Goal: Information Seeking & Learning: Learn about a topic

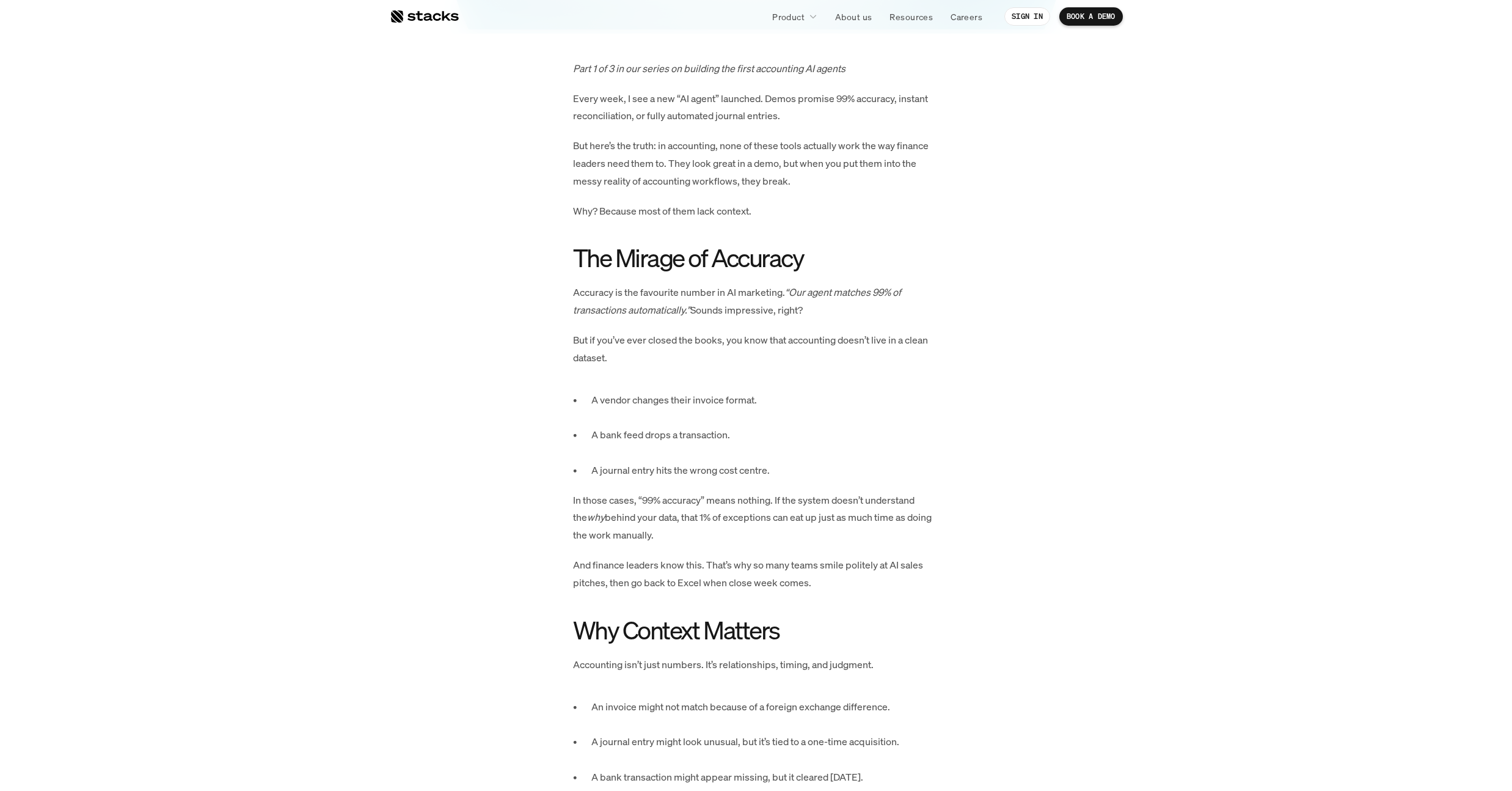
scroll to position [236, 0]
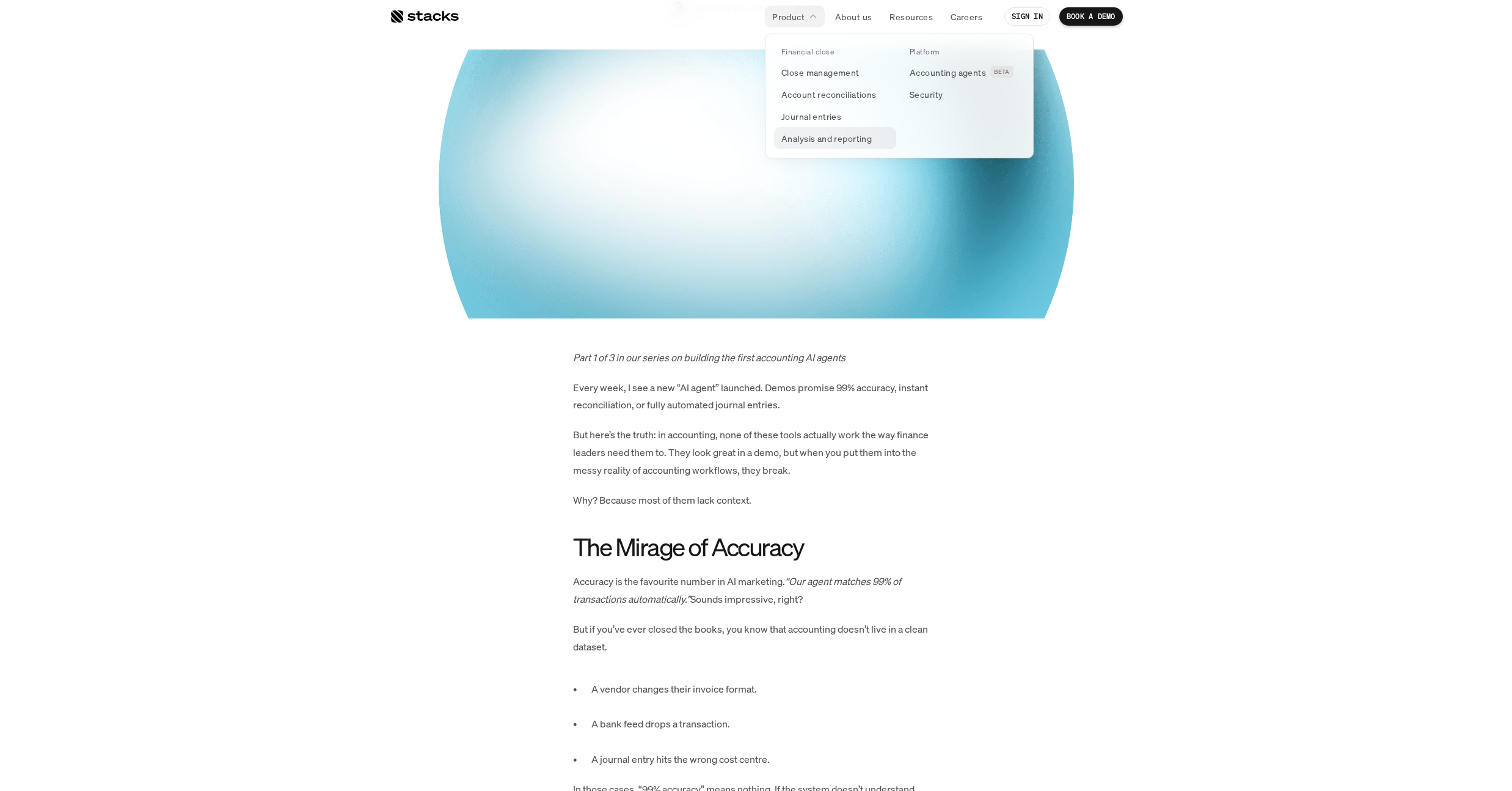
click at [852, 143] on p "Analysis and reporting" at bounding box center [826, 138] width 90 height 13
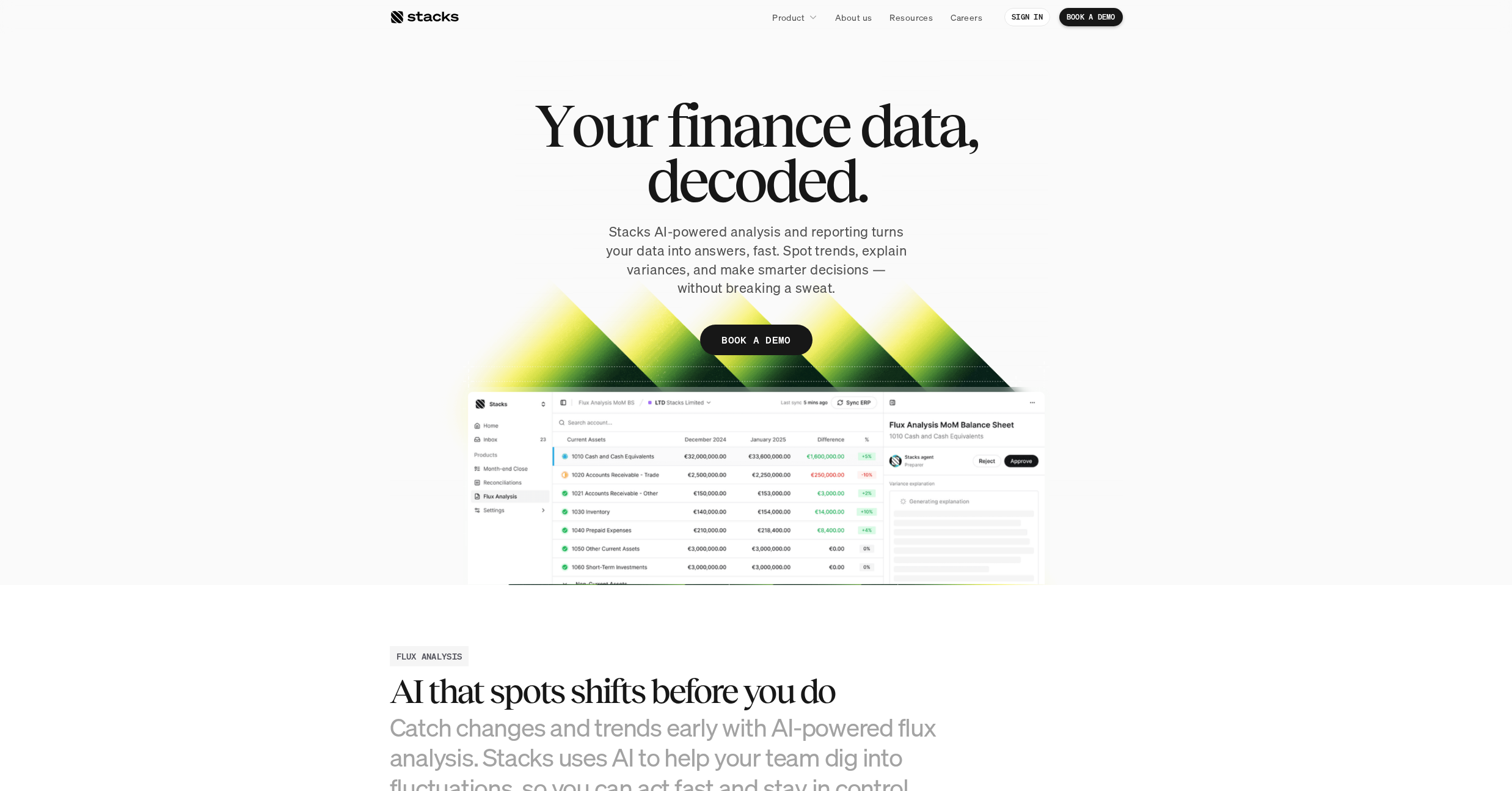
click at [416, 12] on div at bounding box center [424, 17] width 69 height 15
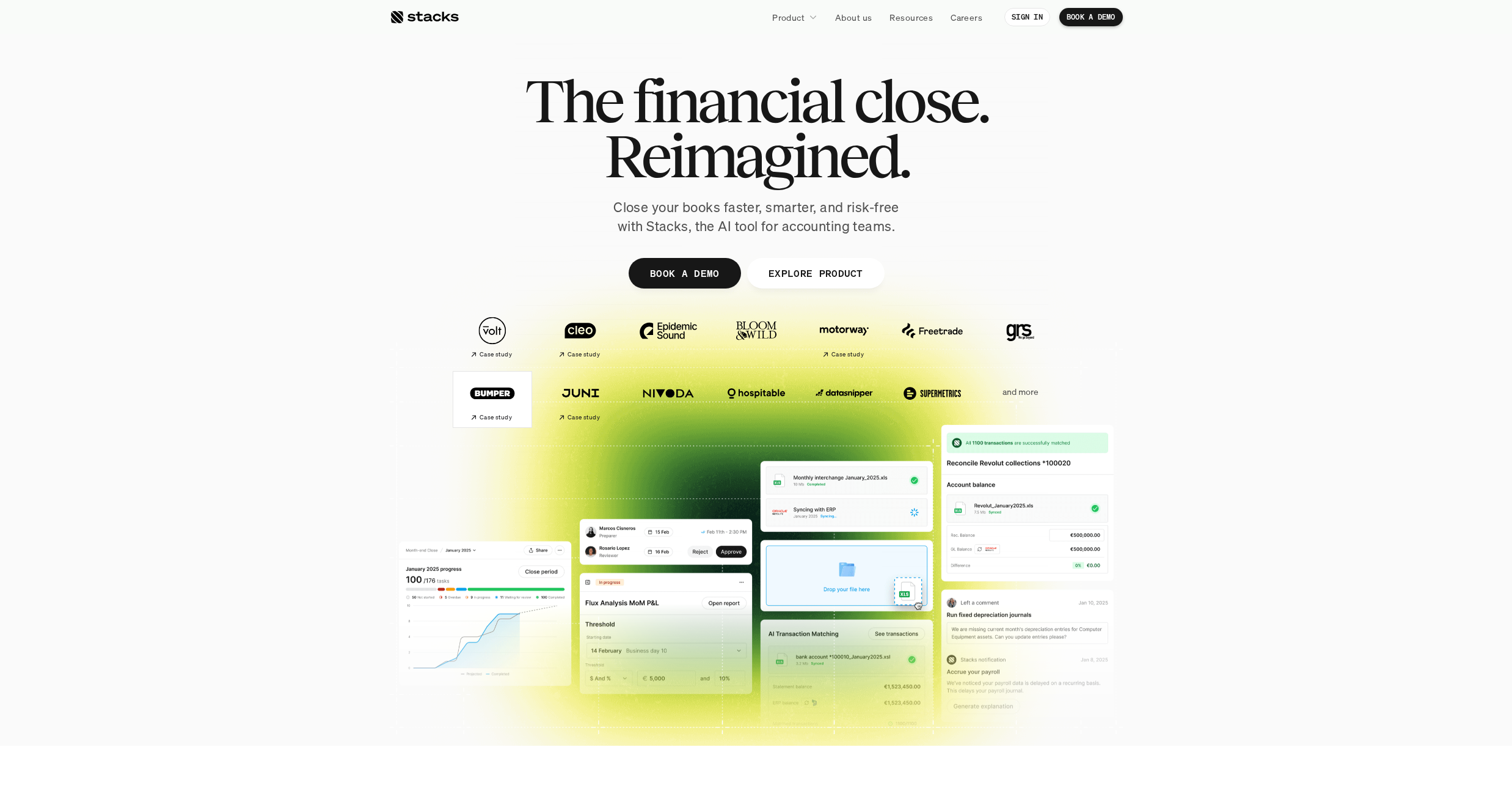
click at [499, 400] on img at bounding box center [492, 393] width 68 height 47
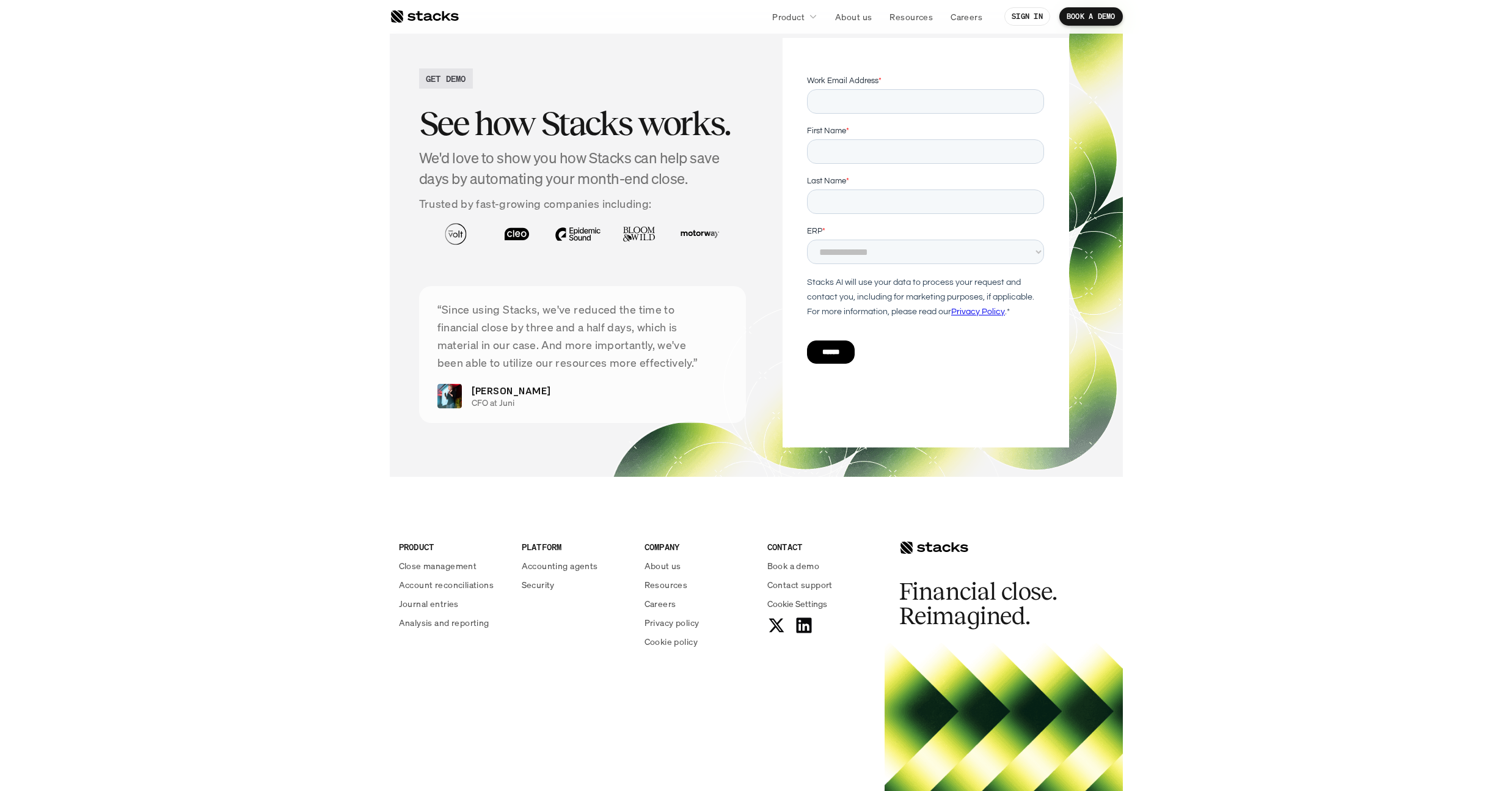
scroll to position [2632, 0]
